Goal: Transaction & Acquisition: Book appointment/travel/reservation

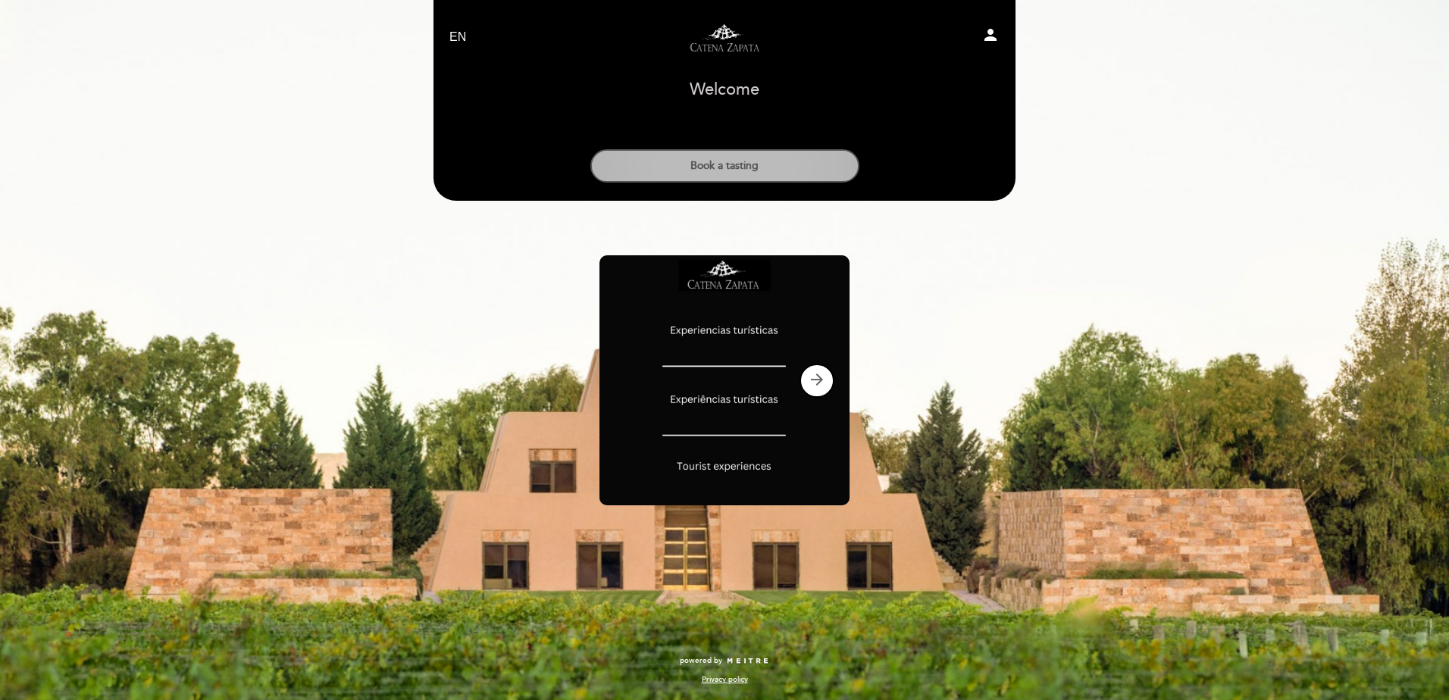
click at [710, 162] on button "Book a tasting" at bounding box center [725, 165] width 269 height 33
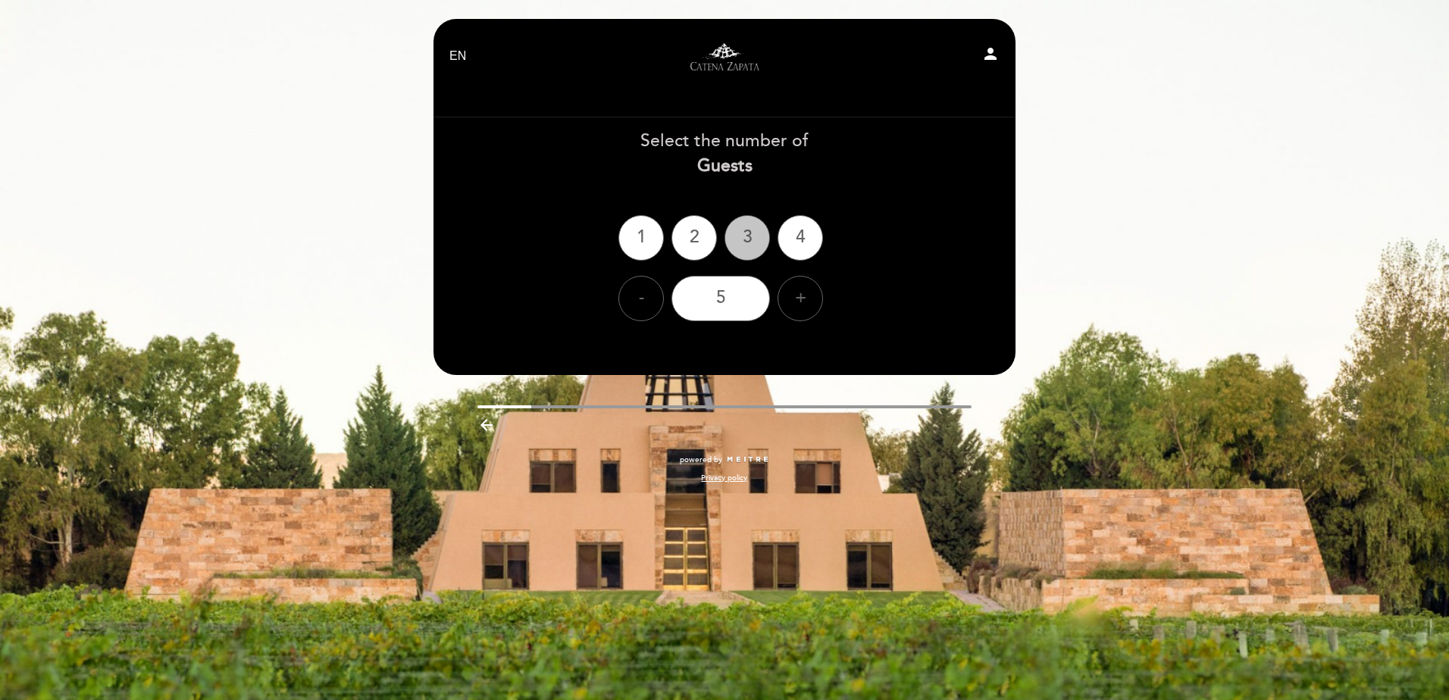
click at [749, 241] on div "3" at bounding box center [747, 237] width 45 height 45
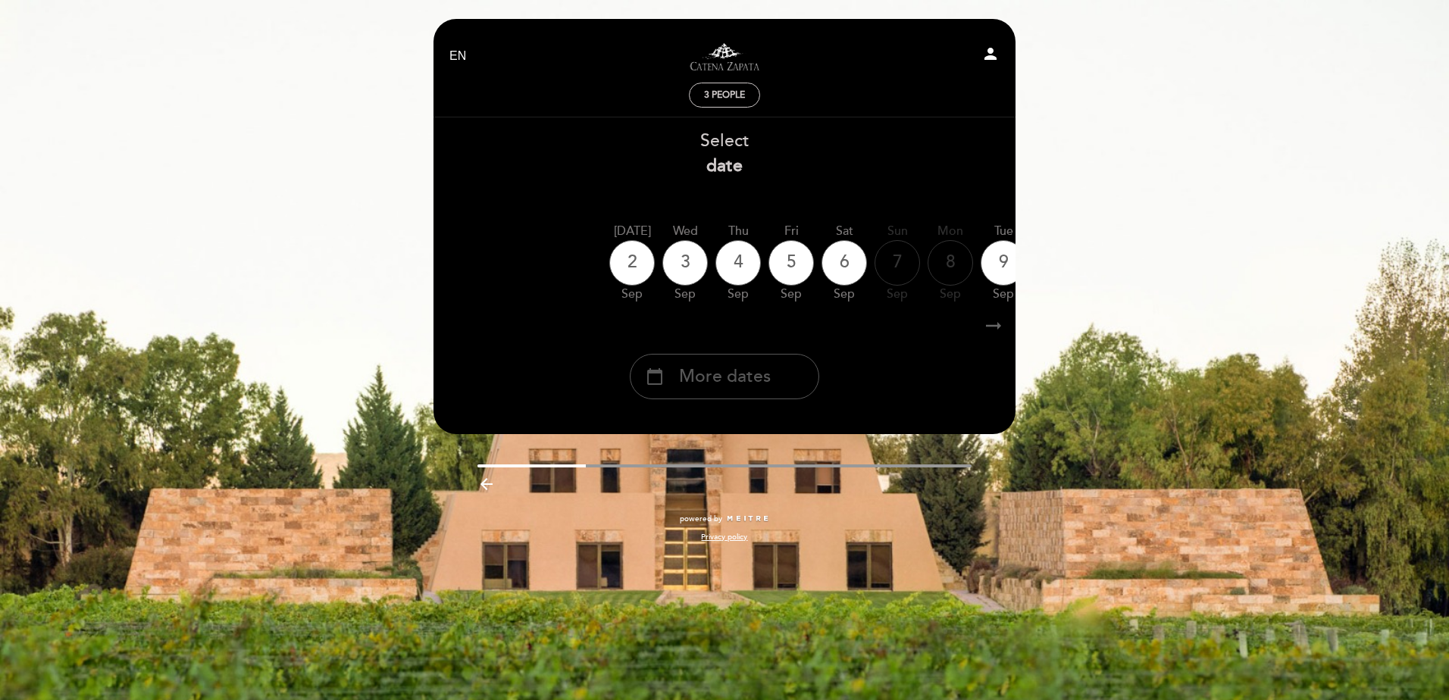
click at [797, 374] on div "calendar_today More dates" at bounding box center [725, 376] width 190 height 45
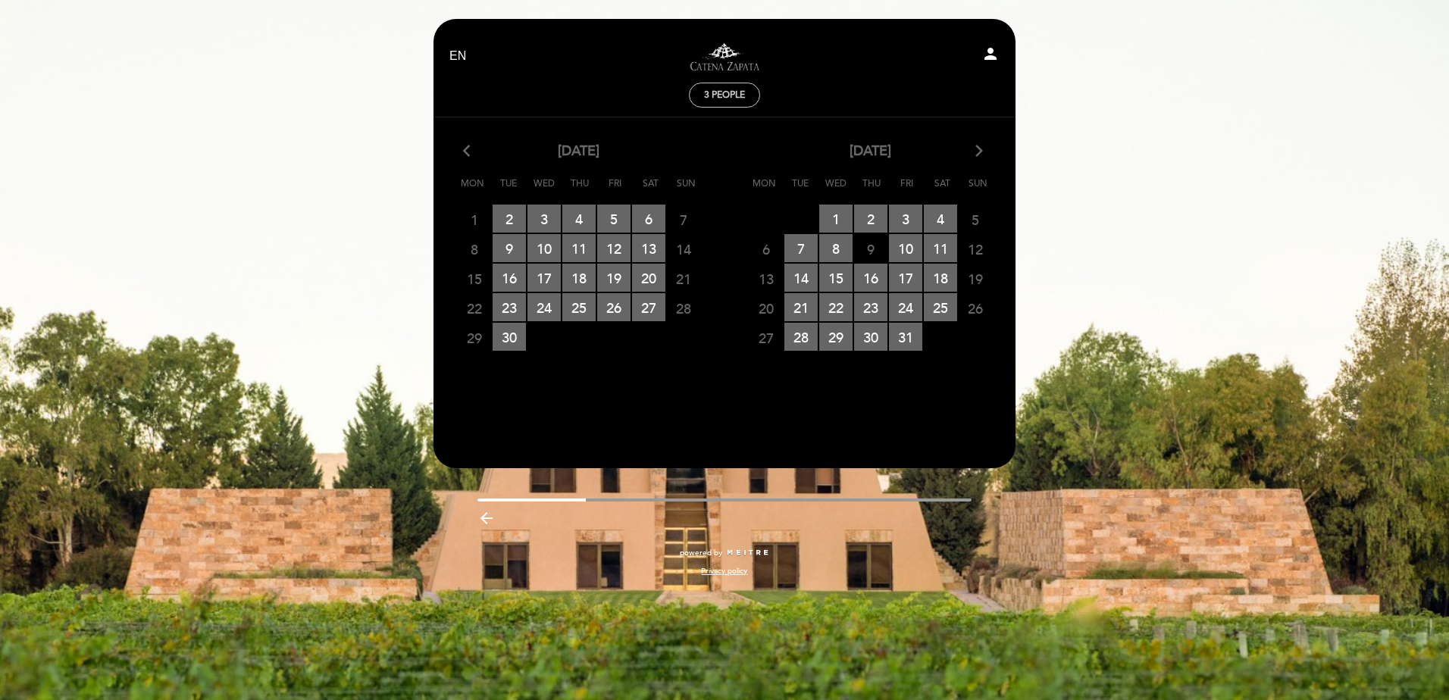
click at [986, 150] on div "[DATE] arrow_forward_ios" at bounding box center [871, 152] width 292 height 20
click at [978, 154] on icon "arrow_forward_ios" at bounding box center [980, 152] width 14 height 20
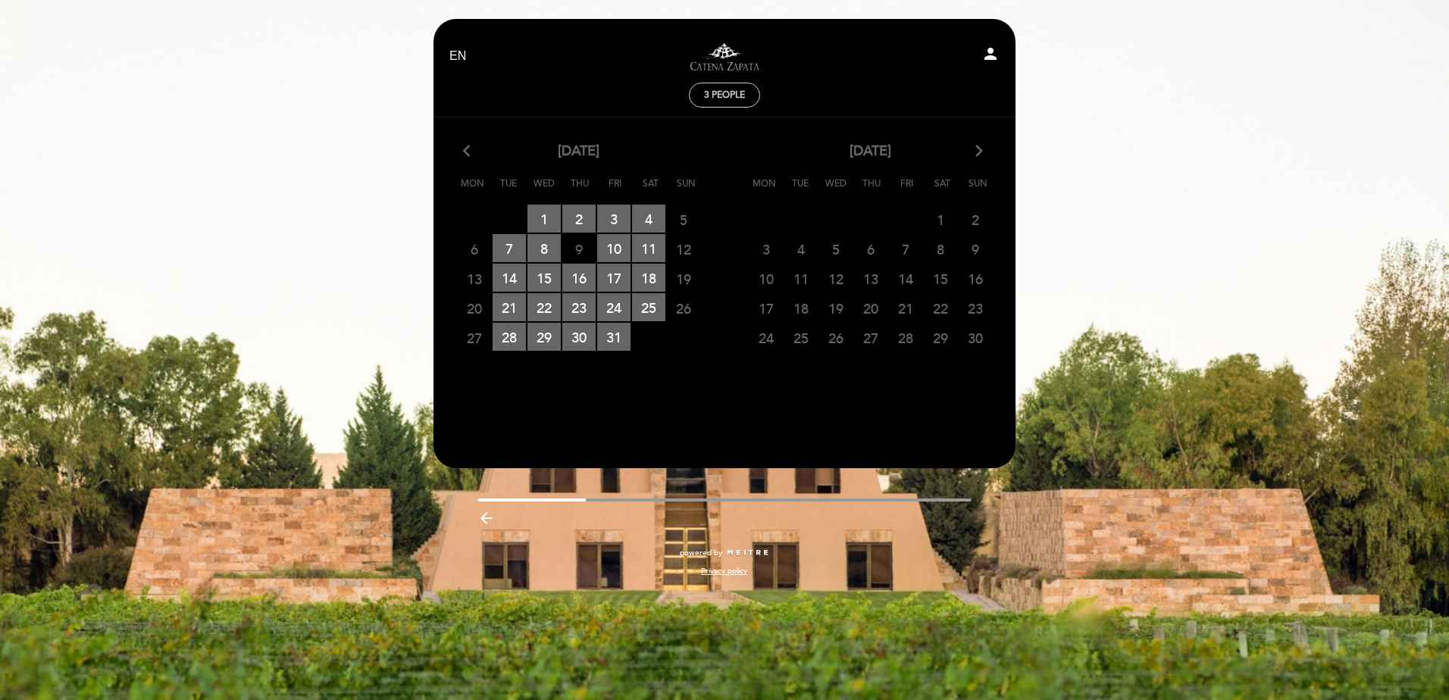
click at [944, 310] on span "22" at bounding box center [940, 308] width 33 height 28
click at [727, 96] on span "3 people" at bounding box center [724, 94] width 41 height 11
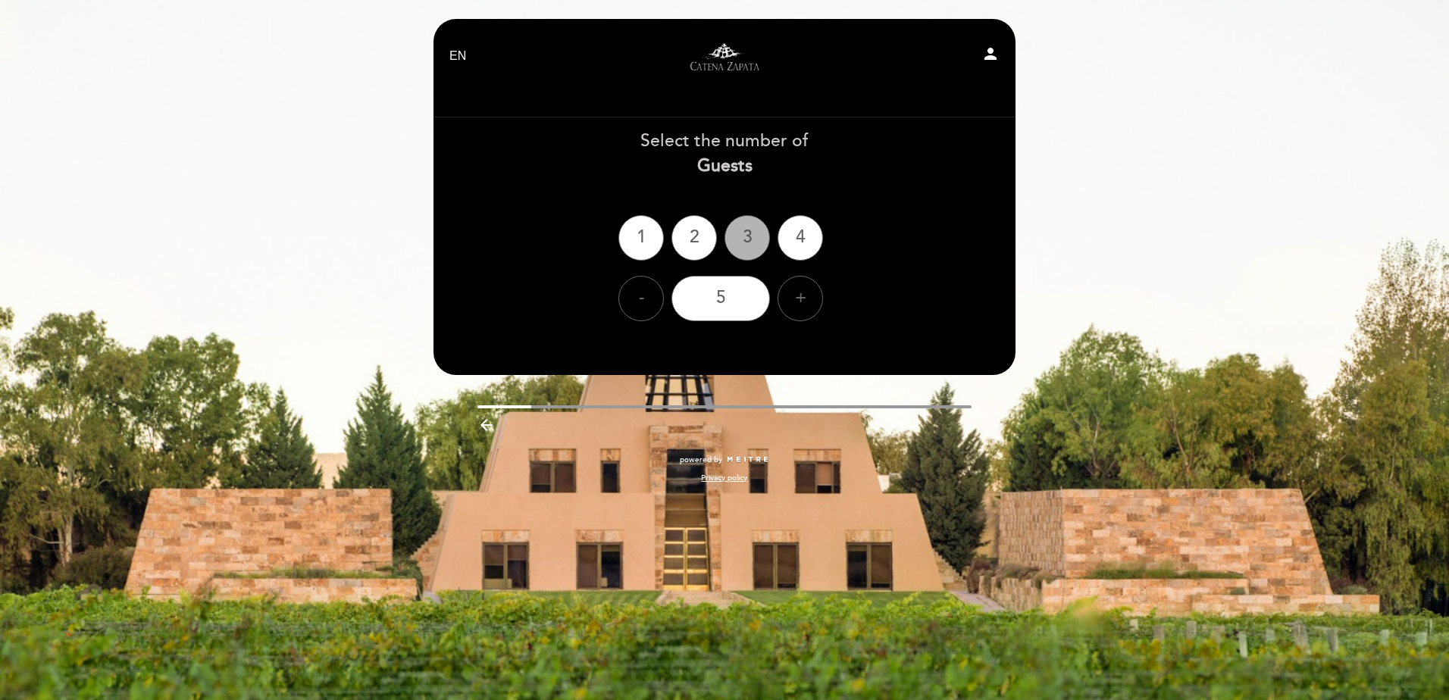
click at [752, 243] on div "3" at bounding box center [747, 237] width 45 height 45
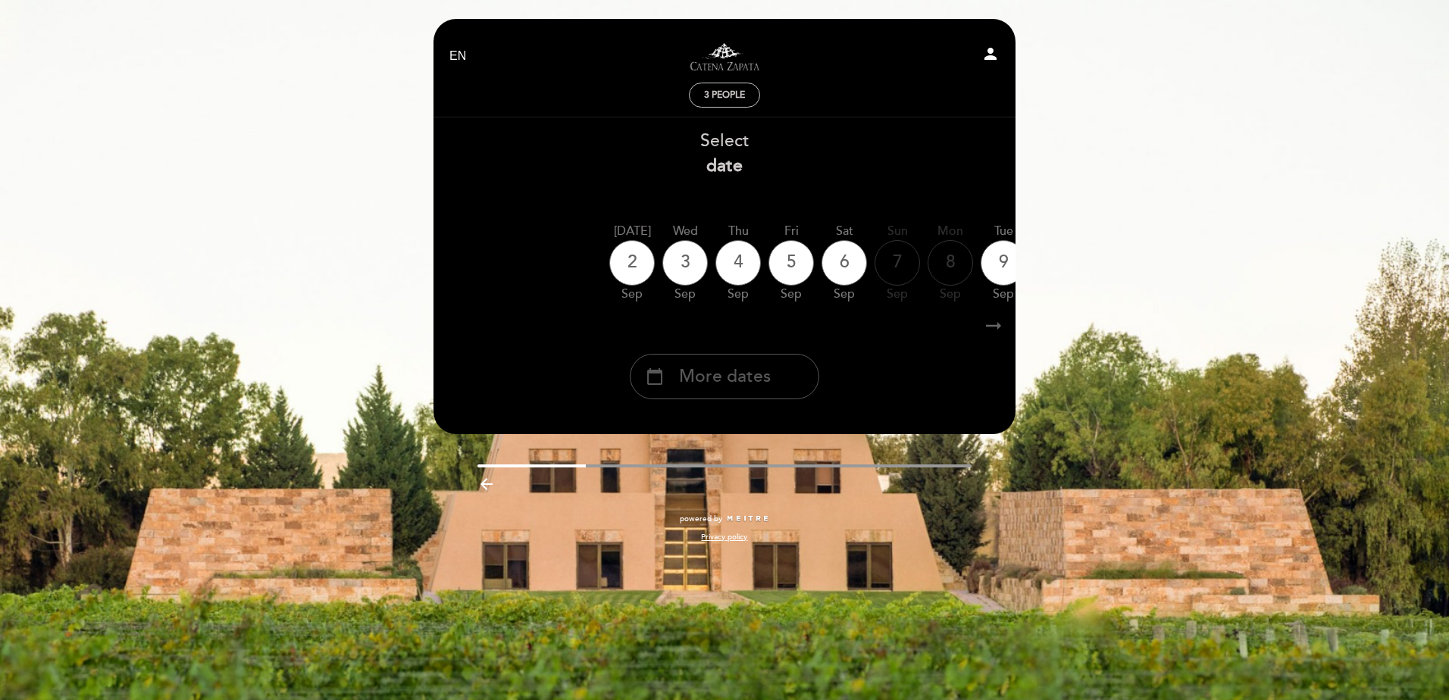
click at [797, 370] on div "calendar_today More dates" at bounding box center [725, 376] width 190 height 45
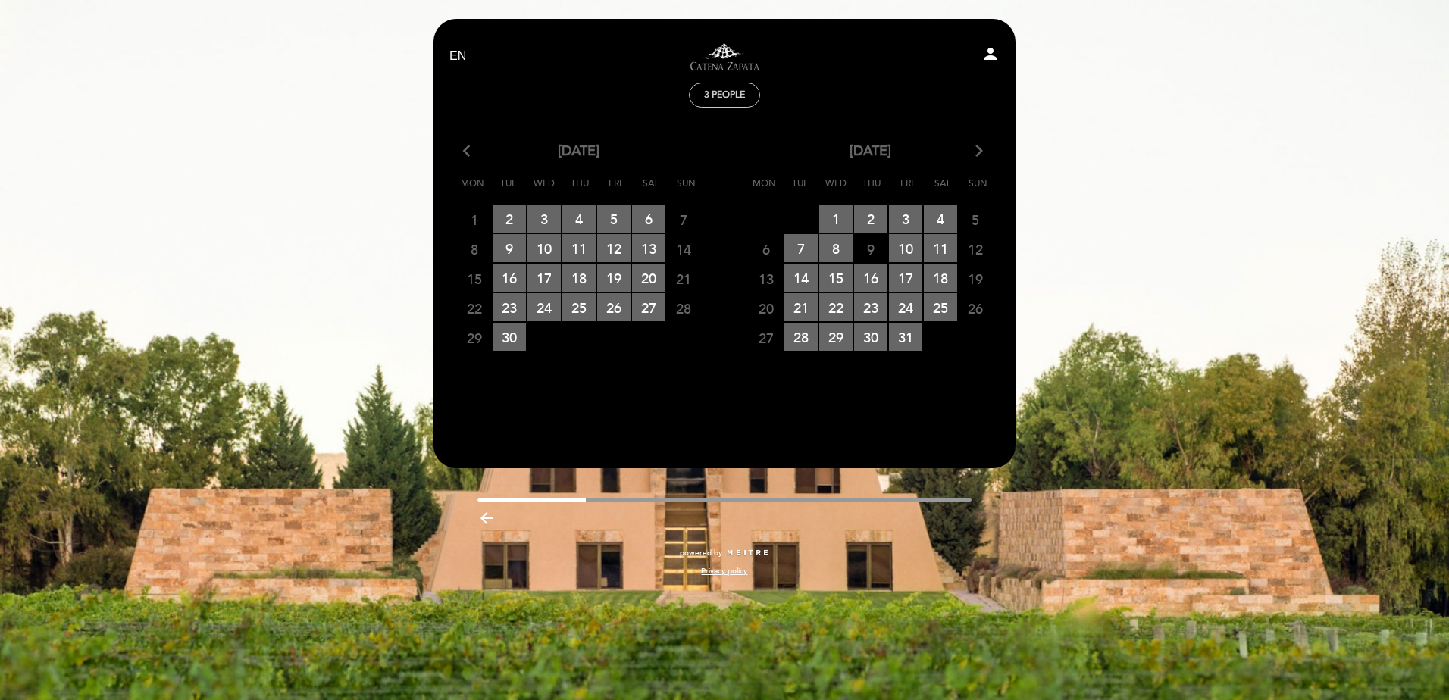
click at [983, 151] on icon "arrow_forward_ios" at bounding box center [980, 152] width 14 height 20
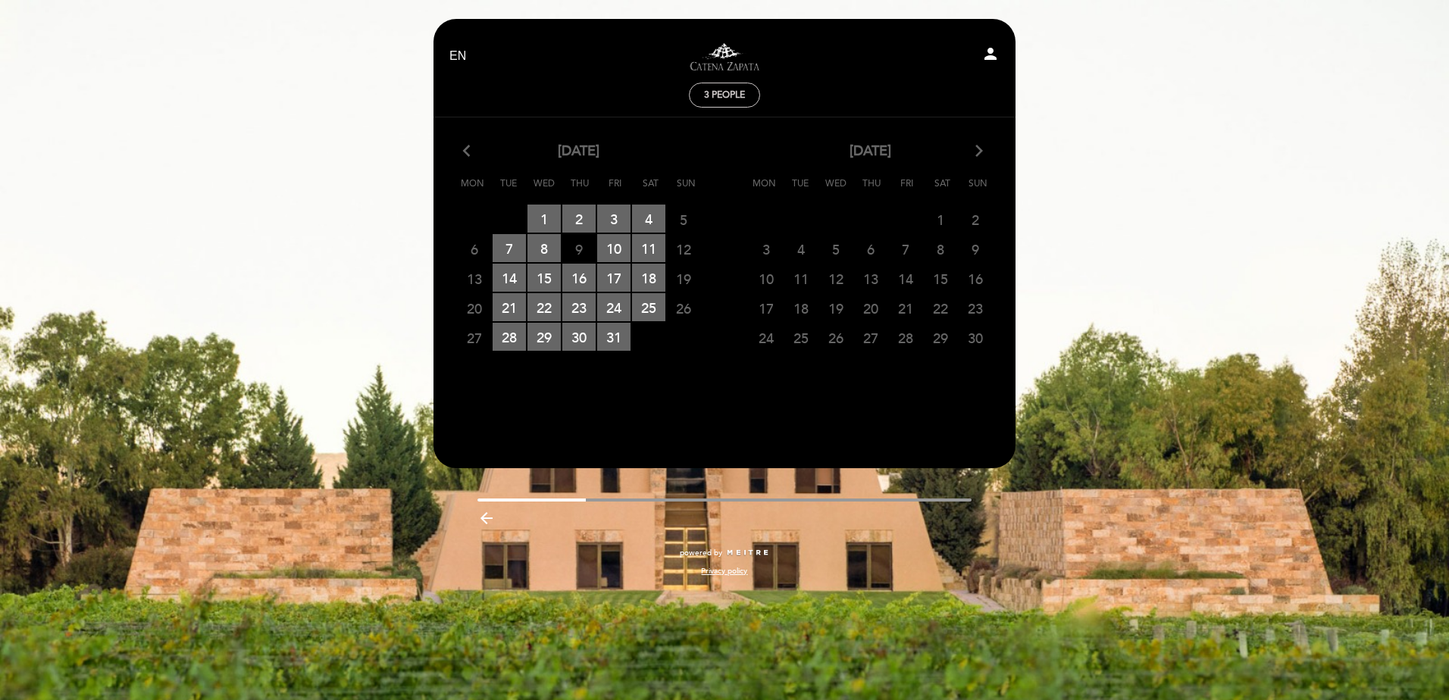
click at [937, 310] on span "22" at bounding box center [940, 308] width 33 height 28
